Goal: Transaction & Acquisition: Download file/media

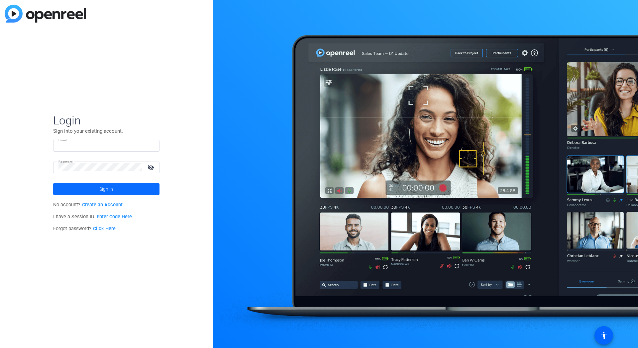
type input "[PERSON_NAME][EMAIL_ADDRESS][DOMAIN_NAME]"
click at [125, 189] on span at bounding box center [106, 189] width 106 height 16
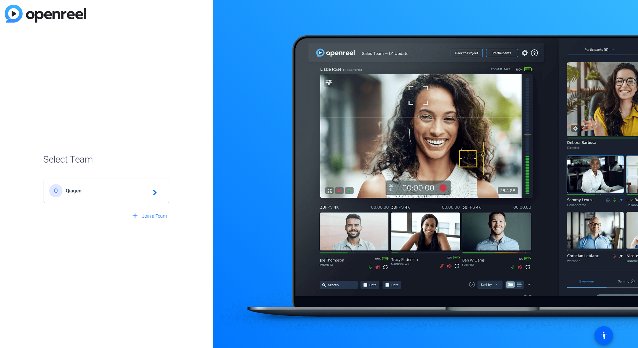
click at [125, 189] on span "Qiagen" at bounding box center [107, 191] width 83 height 6
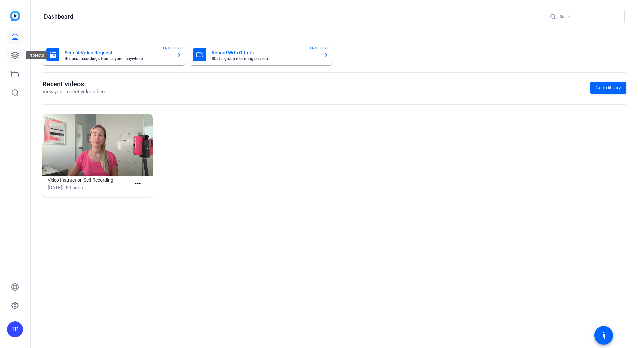
click at [19, 52] on icon at bounding box center [15, 55] width 8 height 8
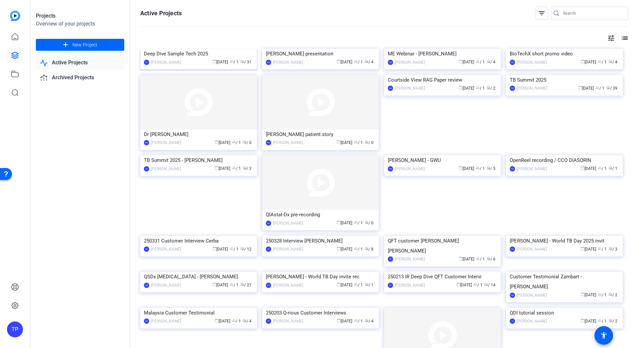
click at [205, 49] on img at bounding box center [198, 49] width 117 height 0
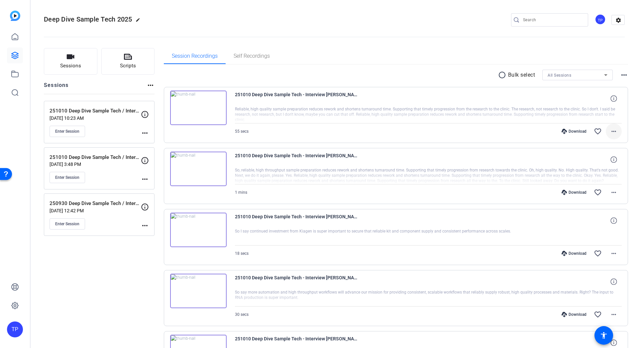
click at [611, 131] on mat-icon "more_horiz" at bounding box center [613, 132] width 8 height 8
click at [594, 163] on span "Download MP4" at bounding box center [593, 162] width 40 height 8
click at [423, 58] on div "Session Recordings Self Recordings" at bounding box center [396, 56] width 464 height 16
click at [609, 195] on mat-icon "more_horiz" at bounding box center [613, 193] width 8 height 8
click at [600, 224] on span "Download MP4" at bounding box center [593, 223] width 40 height 8
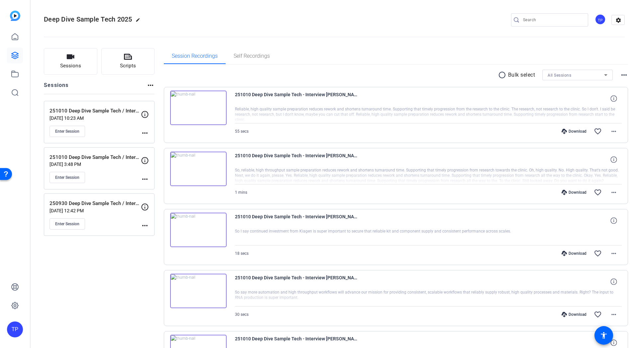
click at [375, 50] on div "Session Recordings Self Recordings" at bounding box center [396, 56] width 464 height 16
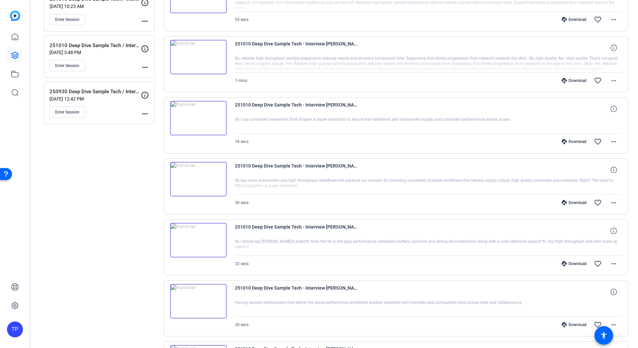
scroll to position [133, 0]
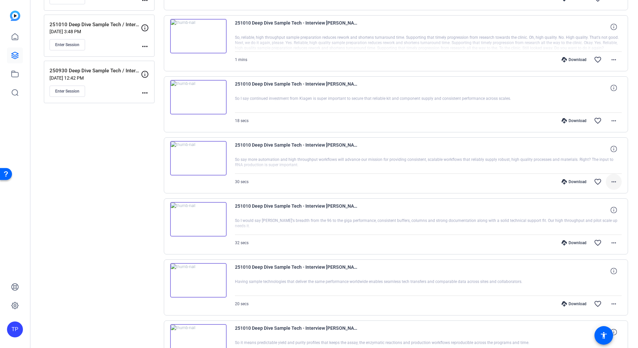
click at [609, 185] on mat-icon "more_horiz" at bounding box center [613, 182] width 8 height 8
click at [604, 209] on span "Download MP4" at bounding box center [593, 213] width 40 height 8
click at [609, 245] on mat-icon "more_horiz" at bounding box center [613, 243] width 8 height 8
click at [601, 274] on span "Download MP4" at bounding box center [593, 274] width 40 height 8
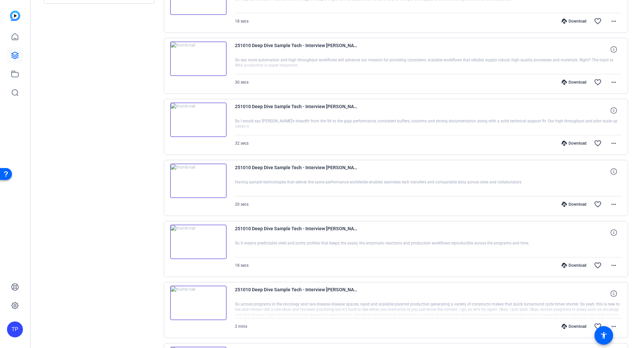
scroll to position [266, 0]
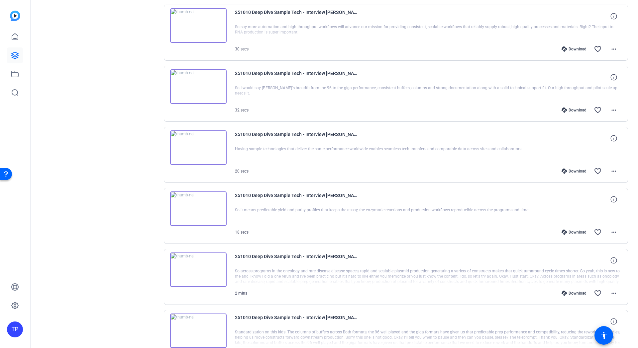
click at [407, 172] on div "Download favorite_border more_horiz" at bounding box center [486, 171] width 271 height 16
click at [612, 172] on mat-icon "more_horiz" at bounding box center [613, 171] width 8 height 8
click at [604, 200] on span "Download MP4" at bounding box center [593, 202] width 40 height 8
click at [612, 232] on mat-icon "more_horiz" at bounding box center [613, 232] width 8 height 8
click at [589, 263] on span "Download MP4" at bounding box center [593, 263] width 40 height 8
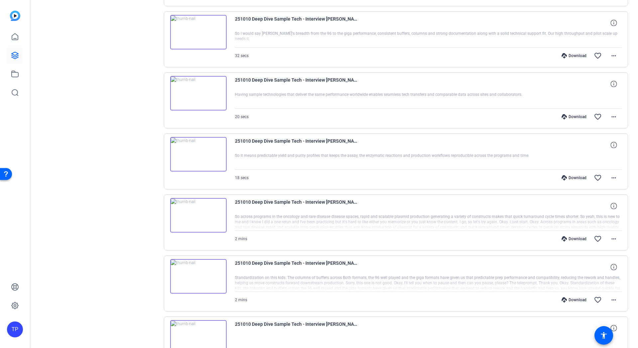
scroll to position [332, 0]
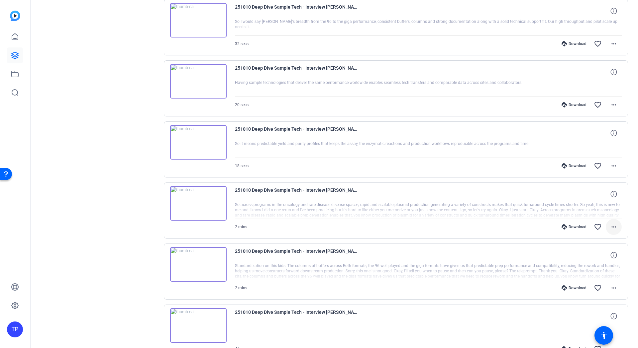
click at [610, 230] on mat-icon "more_horiz" at bounding box center [613, 227] width 8 height 8
click at [607, 255] on span "Download MP4" at bounding box center [593, 258] width 40 height 8
click at [610, 286] on mat-icon "more_horiz" at bounding box center [613, 288] width 8 height 8
click at [589, 226] on span "Download MP4" at bounding box center [593, 225] width 40 height 8
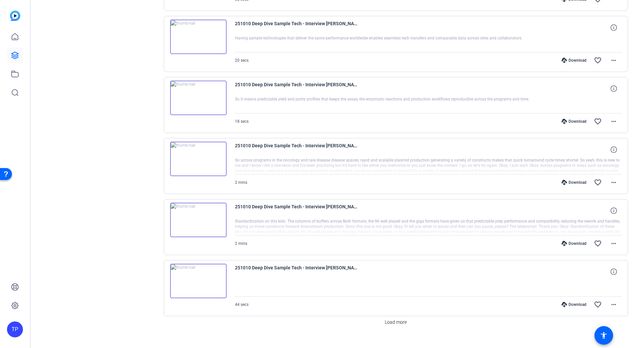
scroll to position [386, 0]
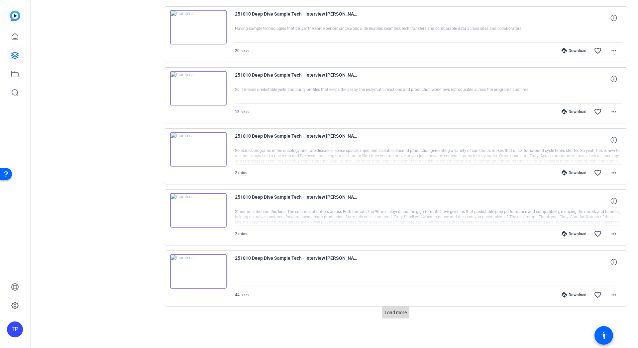
click at [401, 314] on span "Load more" at bounding box center [396, 312] width 22 height 7
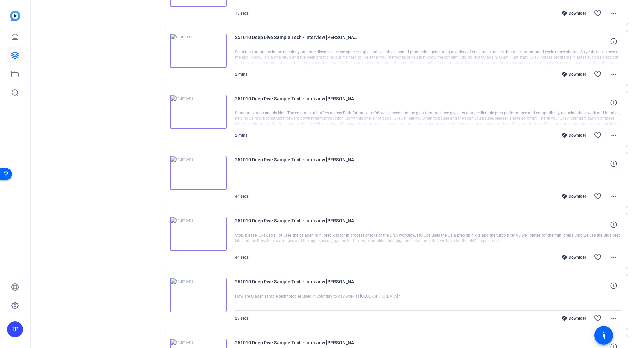
scroll to position [486, 0]
click at [609, 257] on mat-icon "more_horiz" at bounding box center [613, 257] width 8 height 8
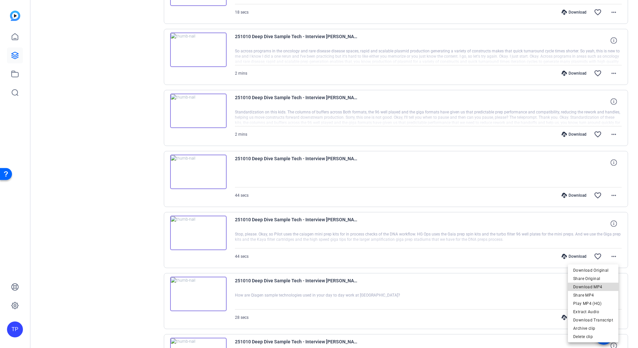
click at [600, 285] on span "Download MP4" at bounding box center [593, 287] width 40 height 8
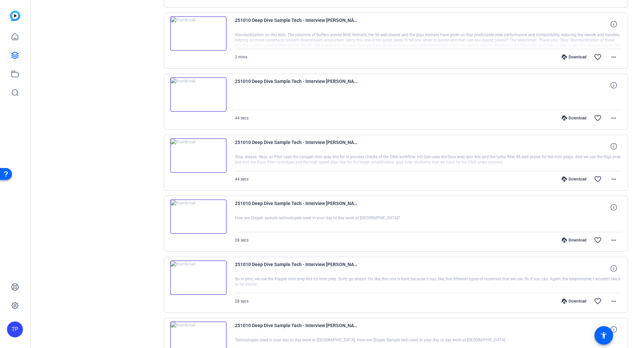
scroll to position [585, 0]
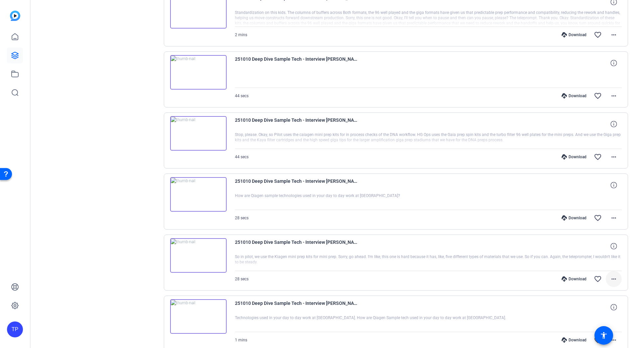
click at [613, 280] on mat-icon "more_horiz" at bounding box center [613, 279] width 8 height 8
click at [588, 215] on span "Download MP4" at bounding box center [593, 216] width 40 height 8
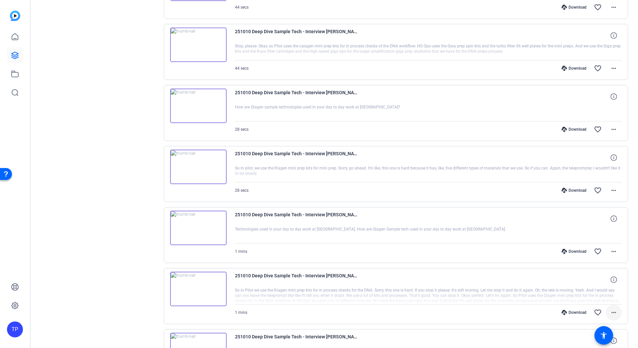
scroll to position [685, 0]
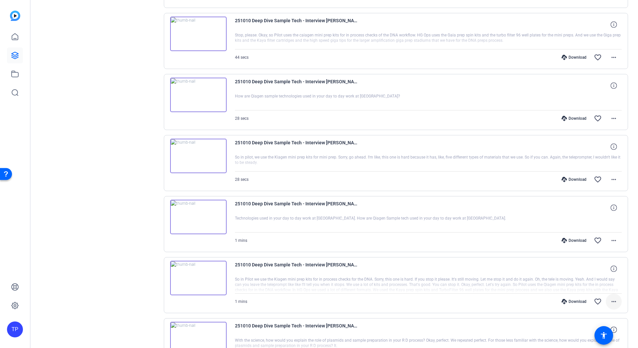
click at [610, 303] on mat-icon "more_horiz" at bounding box center [613, 302] width 8 height 8
click at [588, 240] on span "Download MP4" at bounding box center [593, 238] width 40 height 8
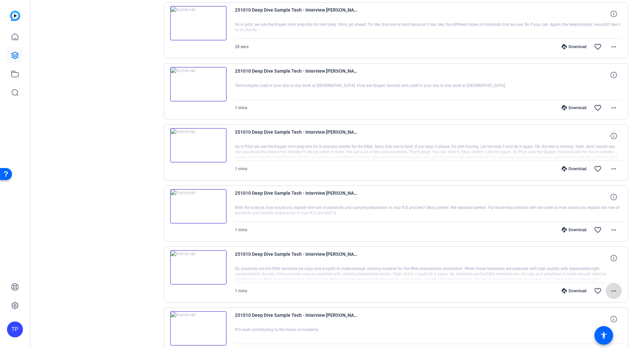
click at [610, 295] on mat-icon "more_horiz" at bounding box center [613, 291] width 8 height 8
click at [588, 230] on span "Download MP4" at bounding box center [593, 228] width 40 height 8
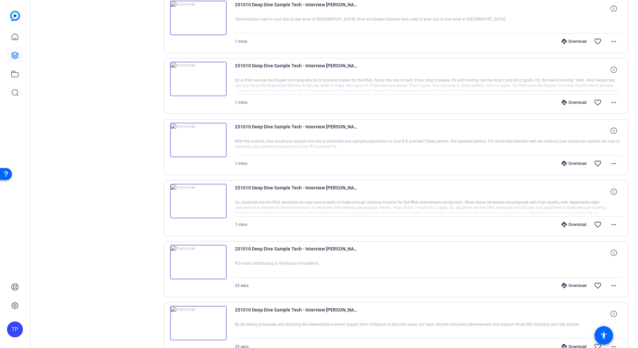
scroll to position [917, 0]
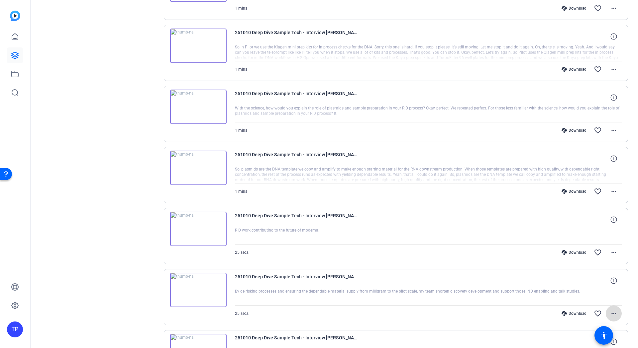
click at [612, 317] on mat-icon "more_horiz" at bounding box center [613, 314] width 8 height 8
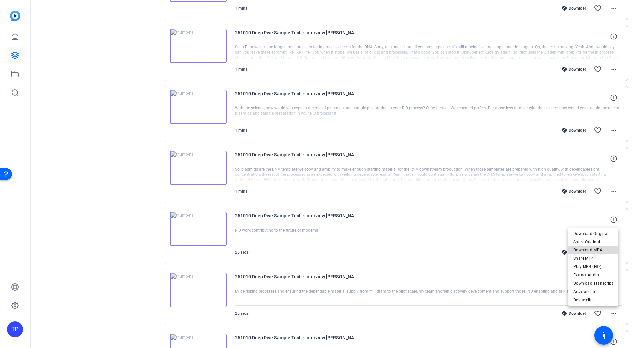
drag, startPoint x: 587, startPoint y: 252, endPoint x: 543, endPoint y: 261, distance: 44.8
click at [586, 252] on span "Download MP4" at bounding box center [593, 250] width 40 height 8
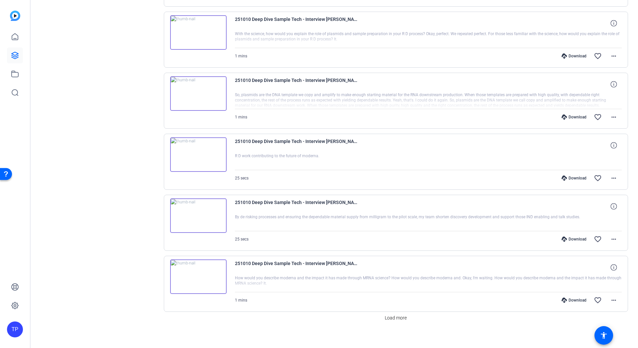
scroll to position [997, 0]
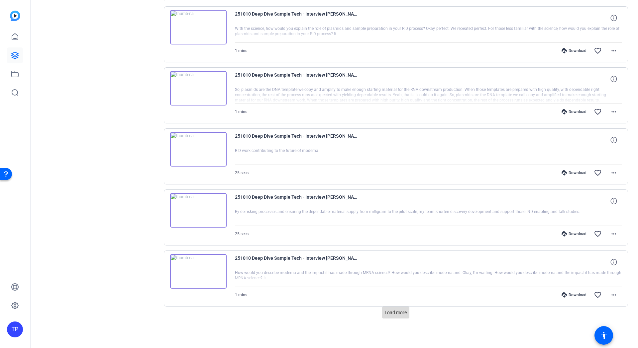
click at [389, 317] on span at bounding box center [395, 313] width 27 height 16
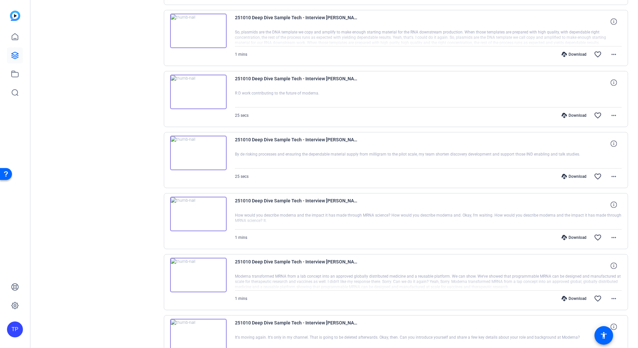
scroll to position [1064, 0]
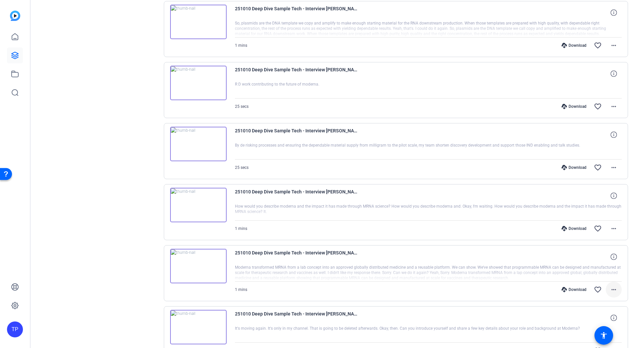
click at [612, 290] on mat-icon "more_horiz" at bounding box center [613, 290] width 8 height 8
drag, startPoint x: 594, startPoint y: 224, endPoint x: 562, endPoint y: 242, distance: 36.6
click at [594, 224] on span "Download MP4" at bounding box center [593, 226] width 40 height 8
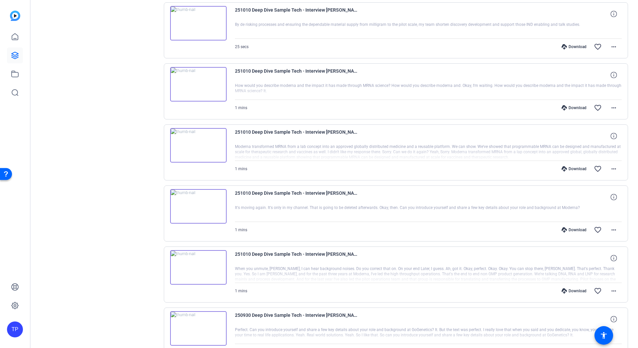
scroll to position [1196, 0]
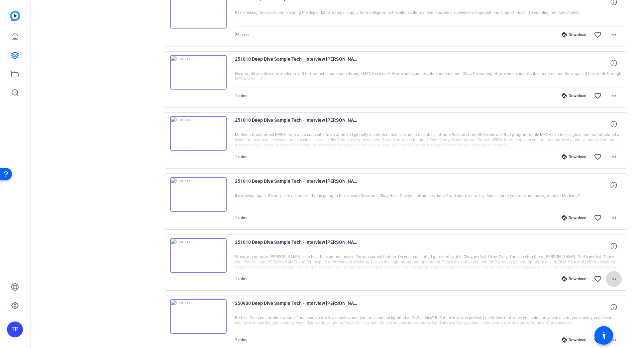
click at [610, 278] on mat-icon "more_horiz" at bounding box center [613, 279] width 8 height 8
click at [577, 215] on span "Download MP4" at bounding box center [593, 216] width 40 height 8
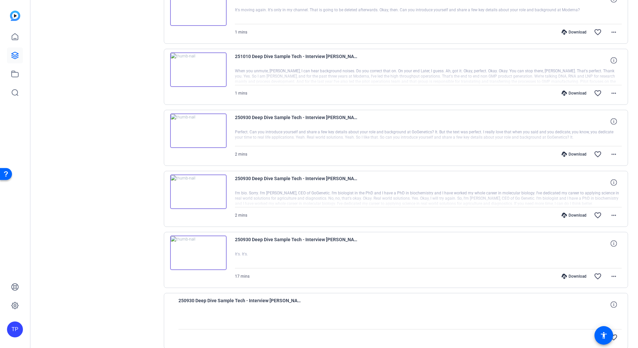
scroll to position [1396, 0]
